Goal: Transaction & Acquisition: Purchase product/service

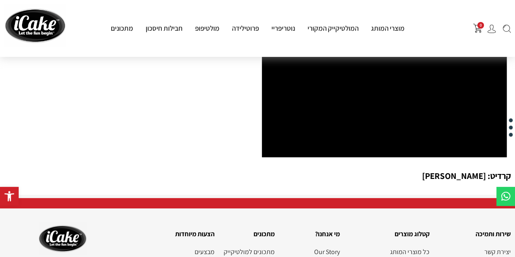
scroll to position [1204, 0]
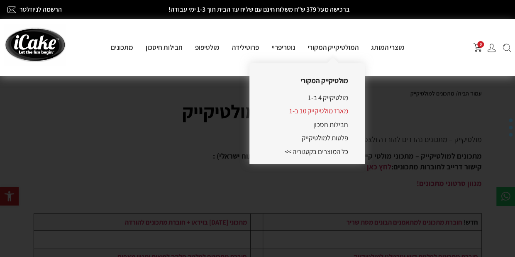
click at [312, 113] on link "מארז מולטיקייק 10 ב-1" at bounding box center [318, 110] width 59 height 9
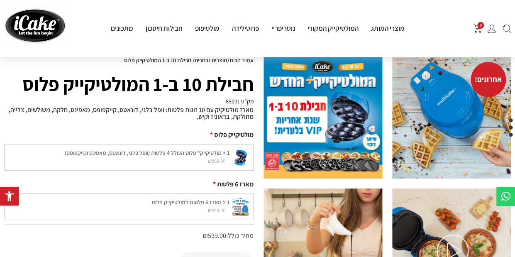
scroll to position [42, 0]
